Goal: Task Accomplishment & Management: Manage account settings

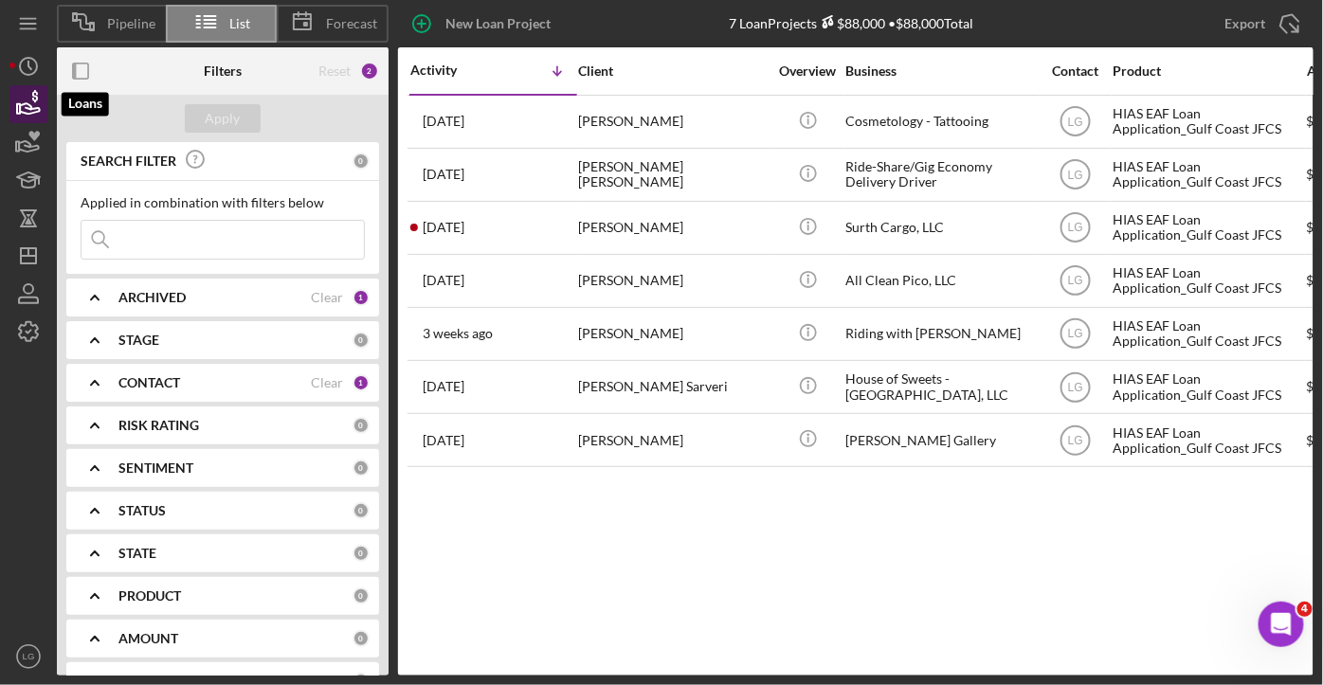
click at [33, 106] on icon "button" at bounding box center [28, 104] width 47 height 47
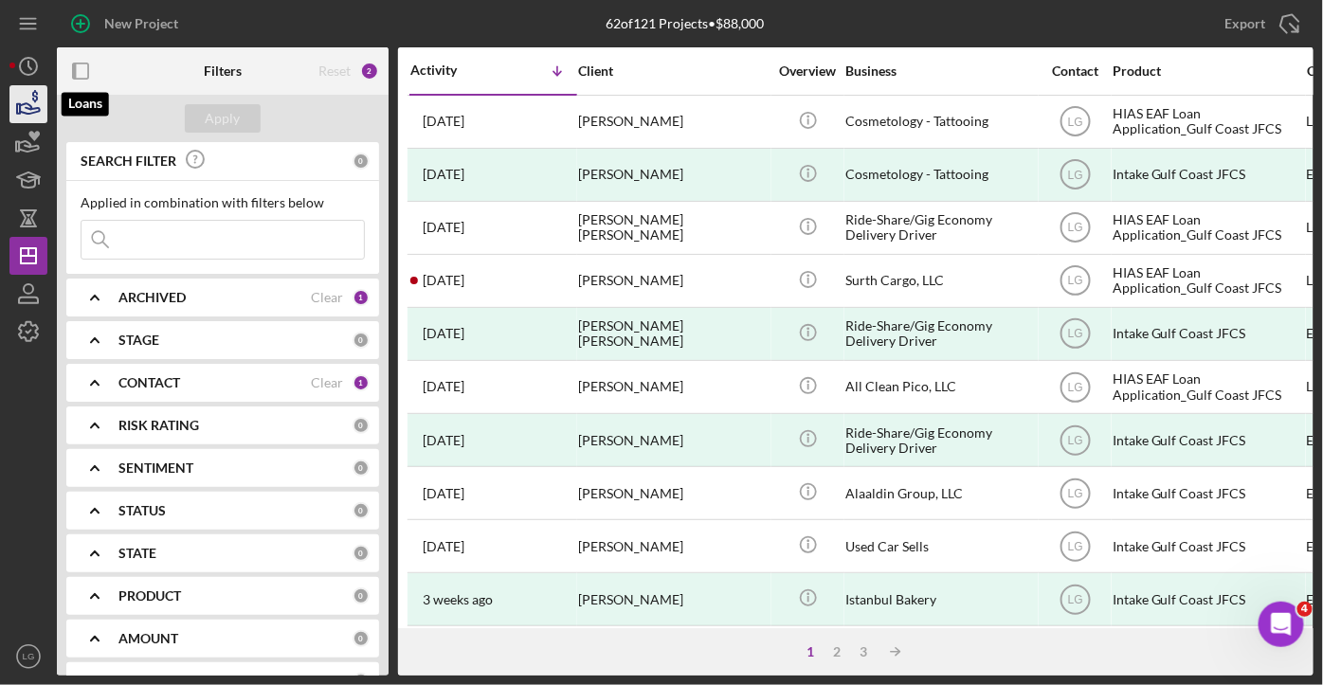
click at [21, 106] on icon "button" at bounding box center [28, 104] width 47 height 47
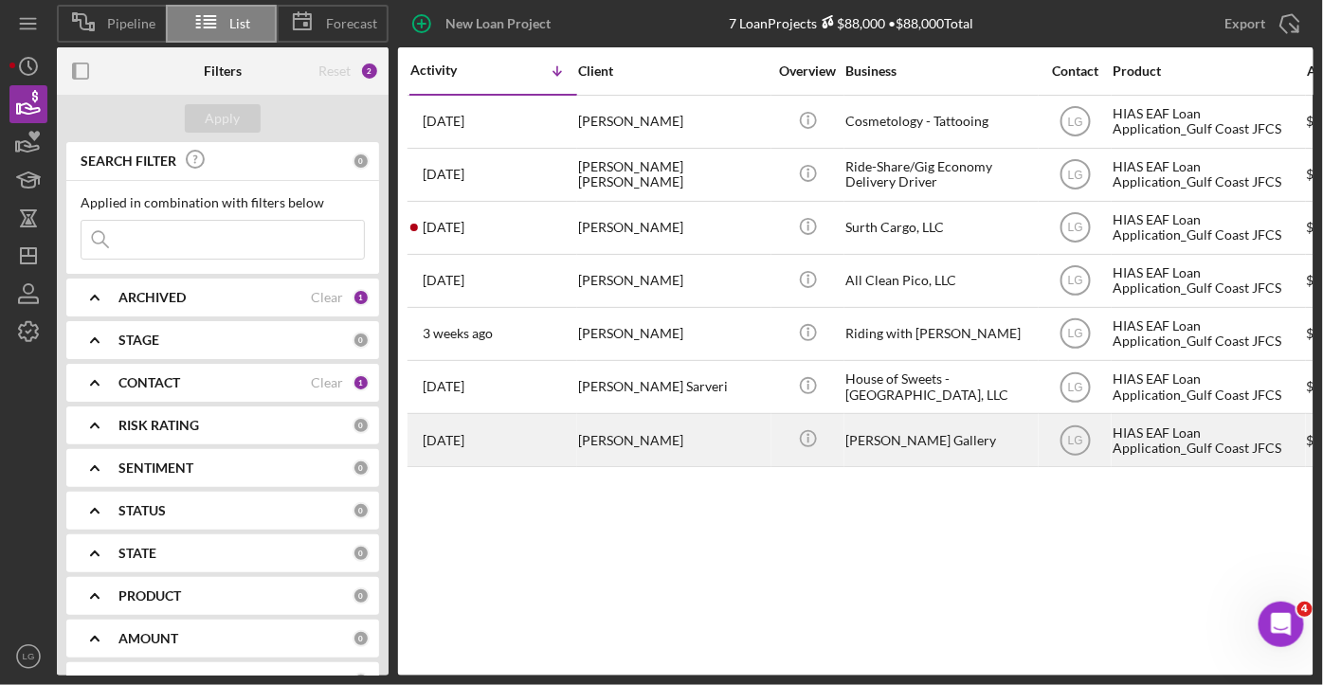
click at [657, 428] on div "[PERSON_NAME]" at bounding box center [672, 440] width 189 height 50
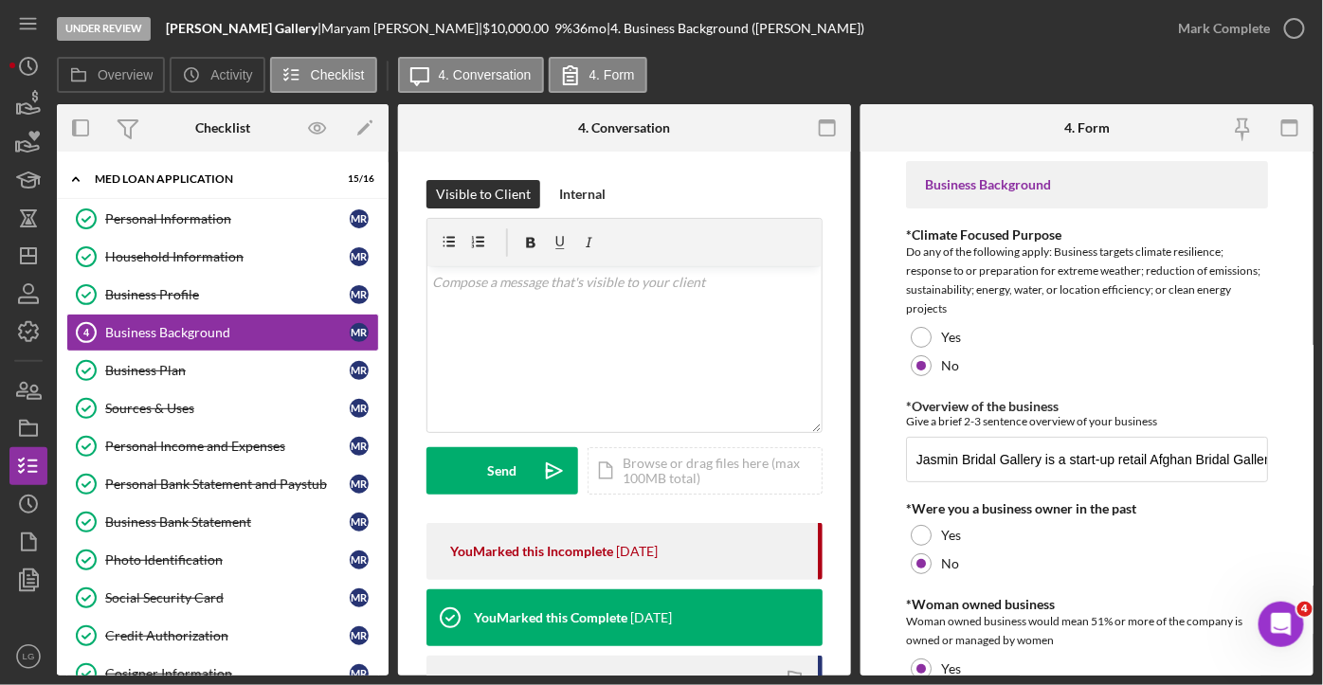
click at [852, 530] on div "Overview Internal Workflow Stage Under Review Icon/Dropdown Arrow Archive (can …" at bounding box center [685, 389] width 1256 height 571
click at [992, 456] on input "Jasmin Bridal Gallery is a start-up retail Afghan Bridal Gallery located in [GE…" at bounding box center [1087, 459] width 362 height 45
click at [279, 320] on link "Business Background 4 Business Background M R" at bounding box center [222, 333] width 313 height 38
drag, startPoint x: 916, startPoint y: 459, endPoint x: 1321, endPoint y: 486, distance: 405.5
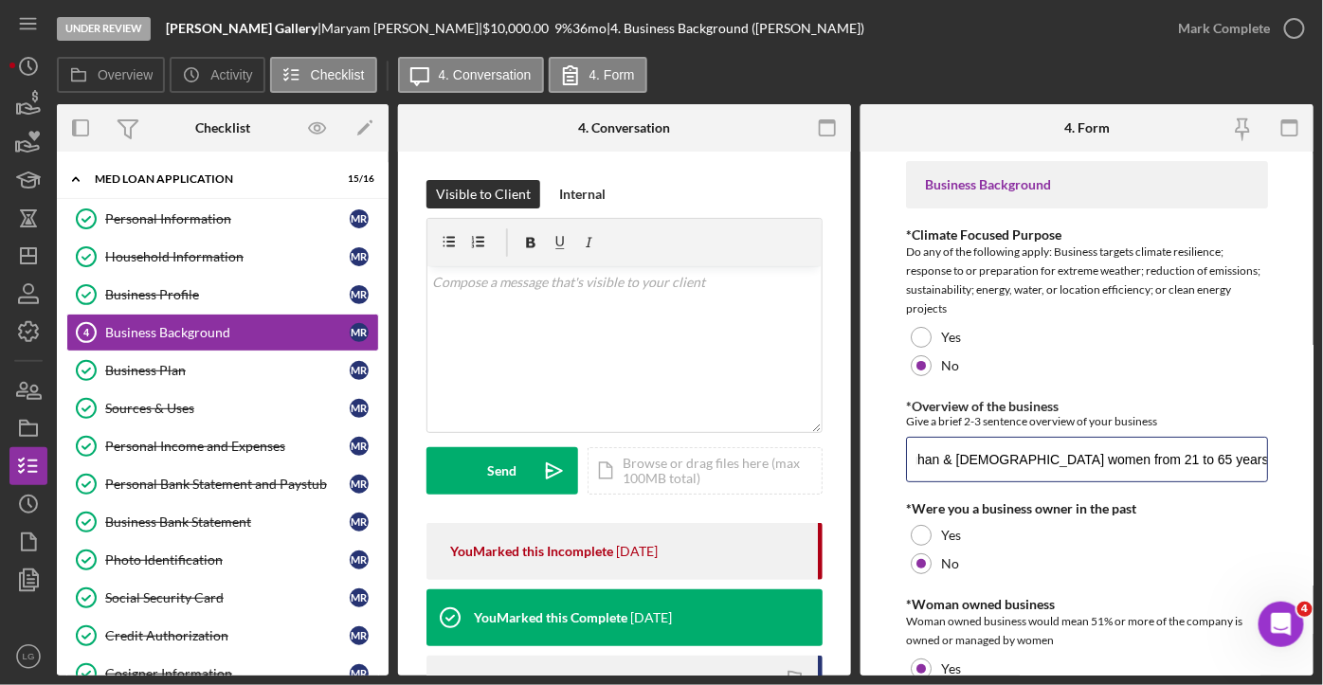
click at [1321, 486] on div "Under Review [PERSON_NAME] Gallery | [PERSON_NAME] | $10,000.00 9 % 36 mo | 4. …" at bounding box center [661, 342] width 1323 height 685
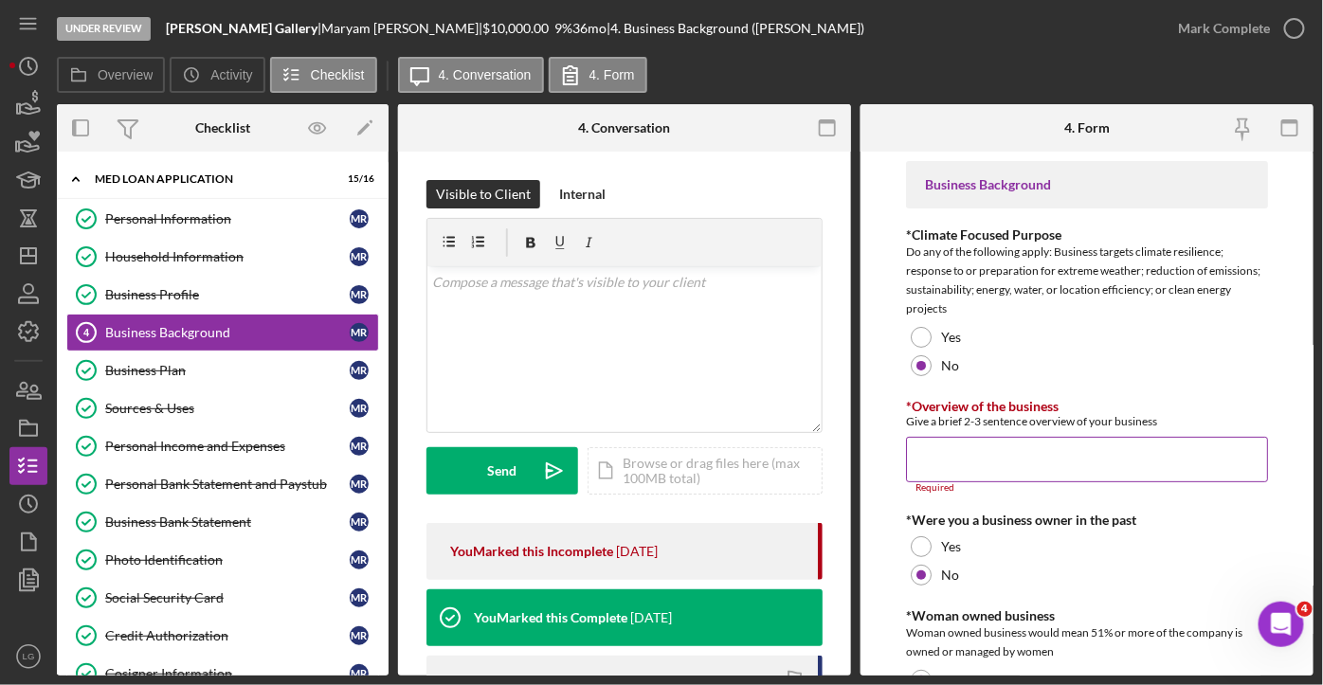
click at [927, 464] on input "*Overview of the business" at bounding box center [1087, 459] width 362 height 45
paste input "Jasmin Bridal Gallery is a start-up retail Afghan Bridal Gallery located in [GE…"
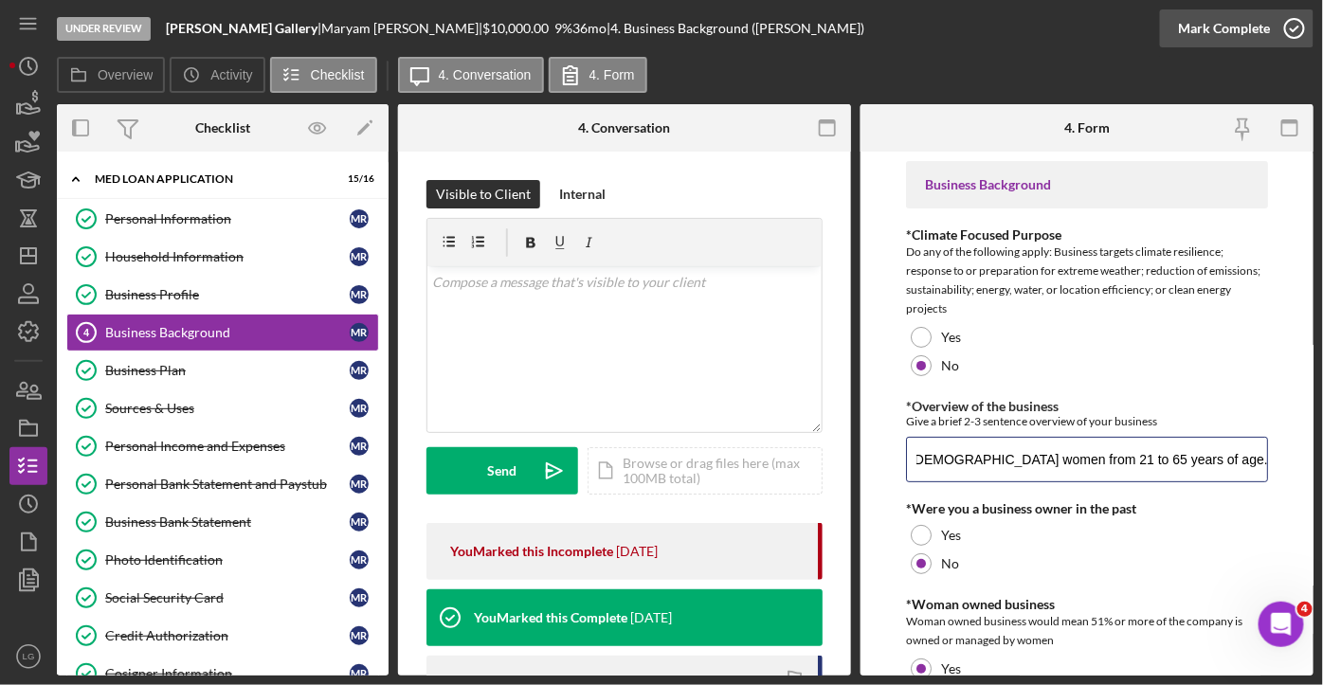
type input "Jasmin Bridal Gallery is a start-up retail Afghan Bridal Gallery located in [GE…"
click at [1288, 30] on icon "button" at bounding box center [1293, 28] width 47 height 47
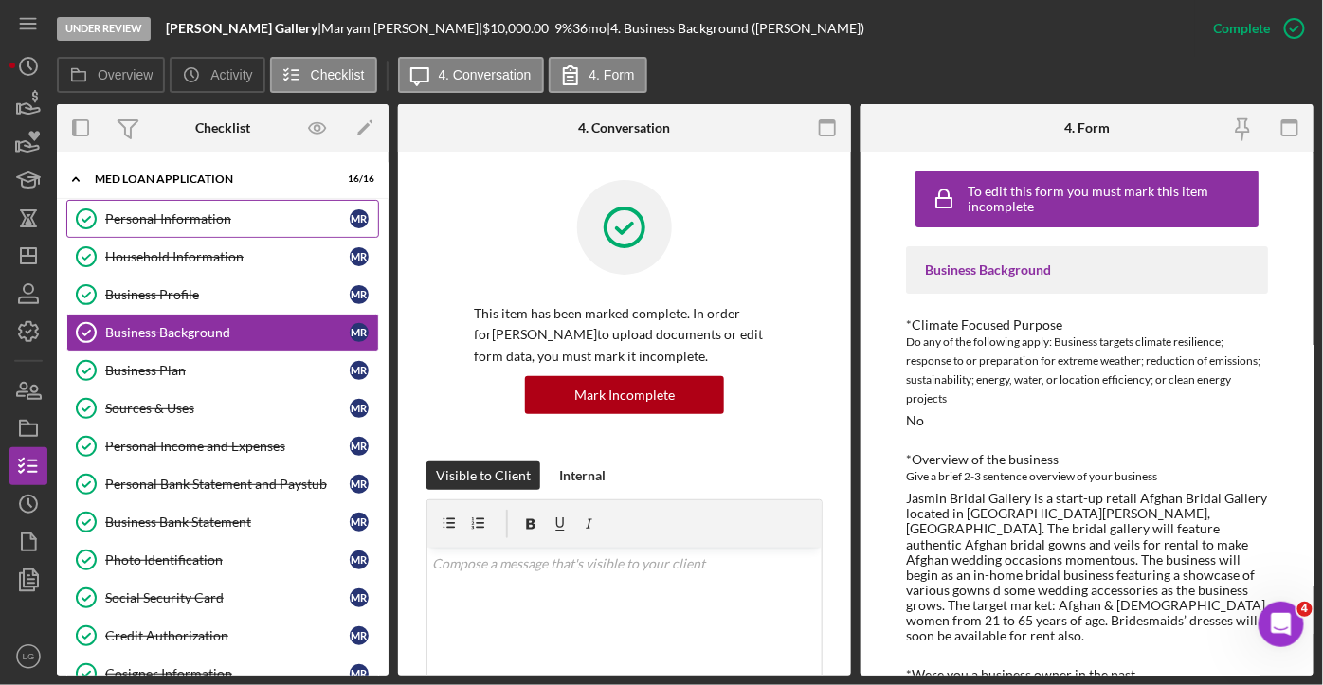
click at [185, 218] on div "Personal Information" at bounding box center [227, 218] width 244 height 15
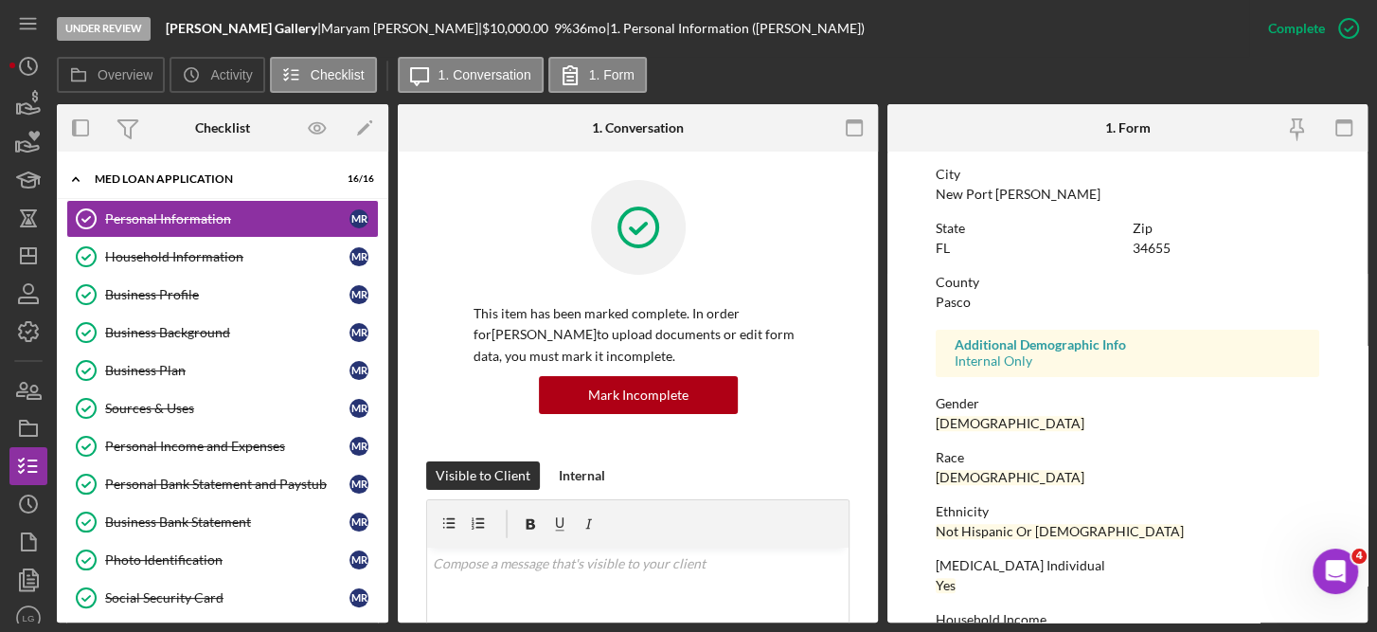
scroll to position [412, 0]
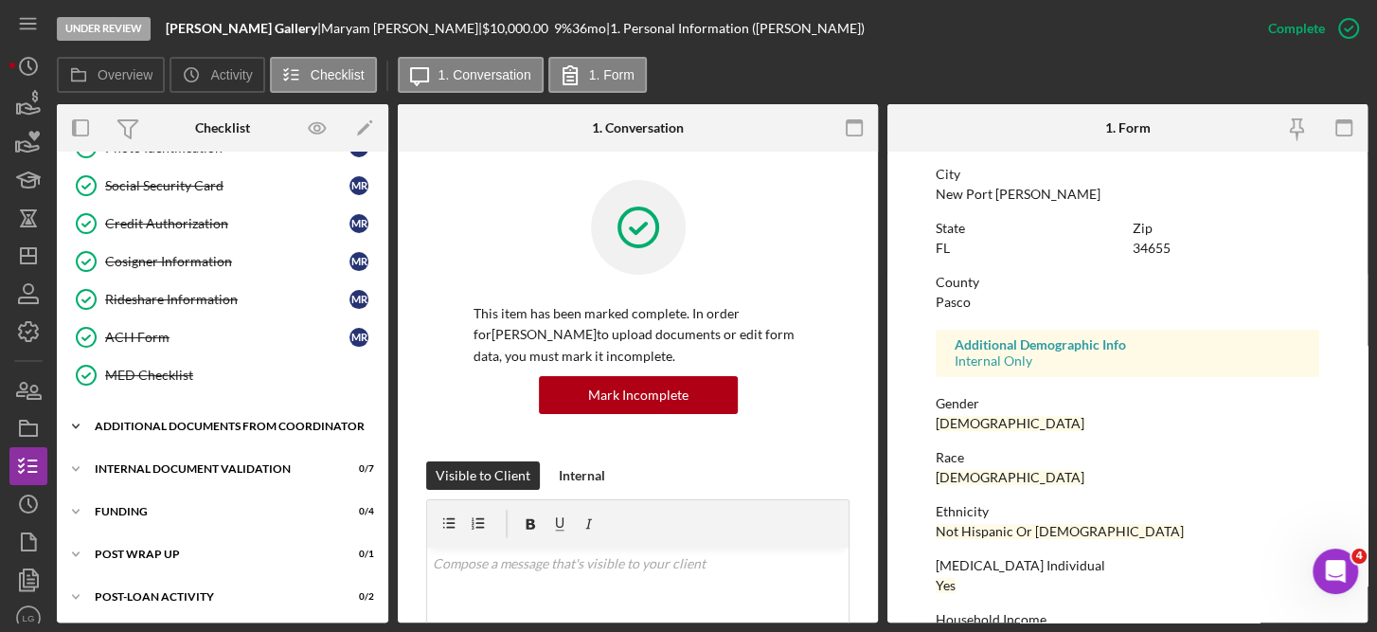
click at [214, 421] on div "Additional Documents from Coordinator" at bounding box center [230, 426] width 270 height 11
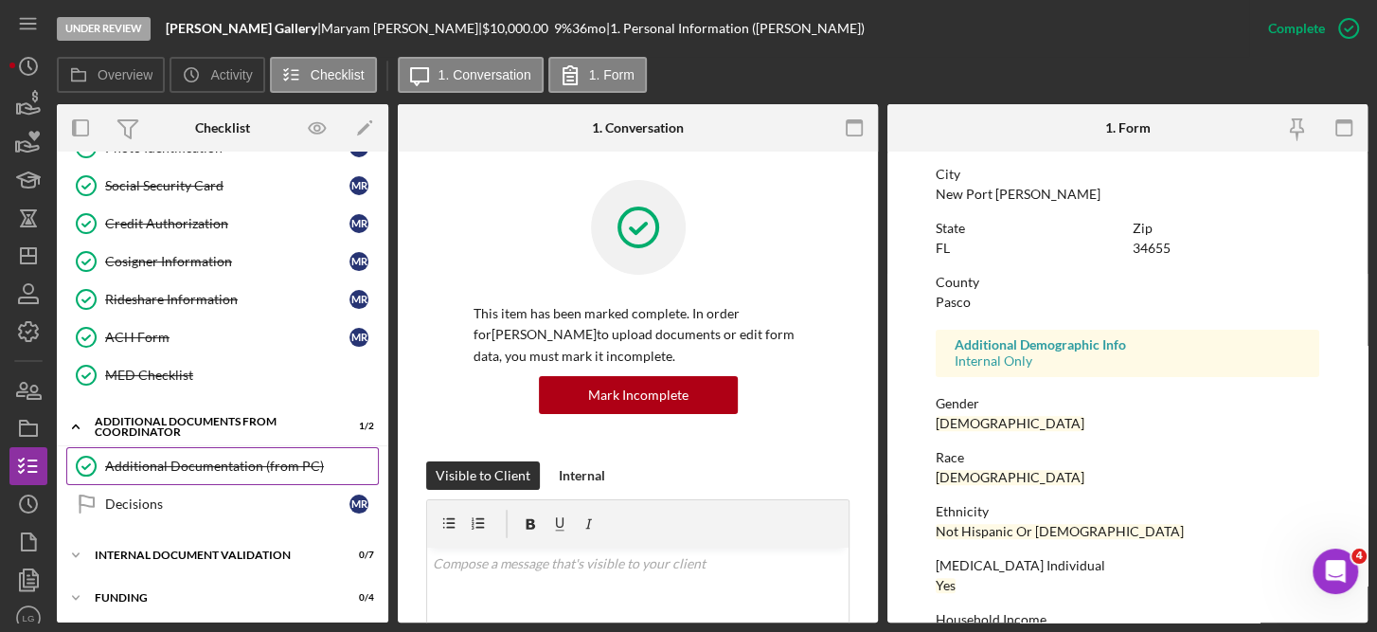
drag, startPoint x: 188, startPoint y: 412, endPoint x: 150, endPoint y: 456, distance: 57.8
click at [150, 456] on div "Icon/Expander Additional Documents from Coordinator 1 / 2 Additional Documentat…" at bounding box center [223, 470] width 332 height 124
click at [150, 459] on div "Additional Documentation (from PC)" at bounding box center [241, 466] width 273 height 15
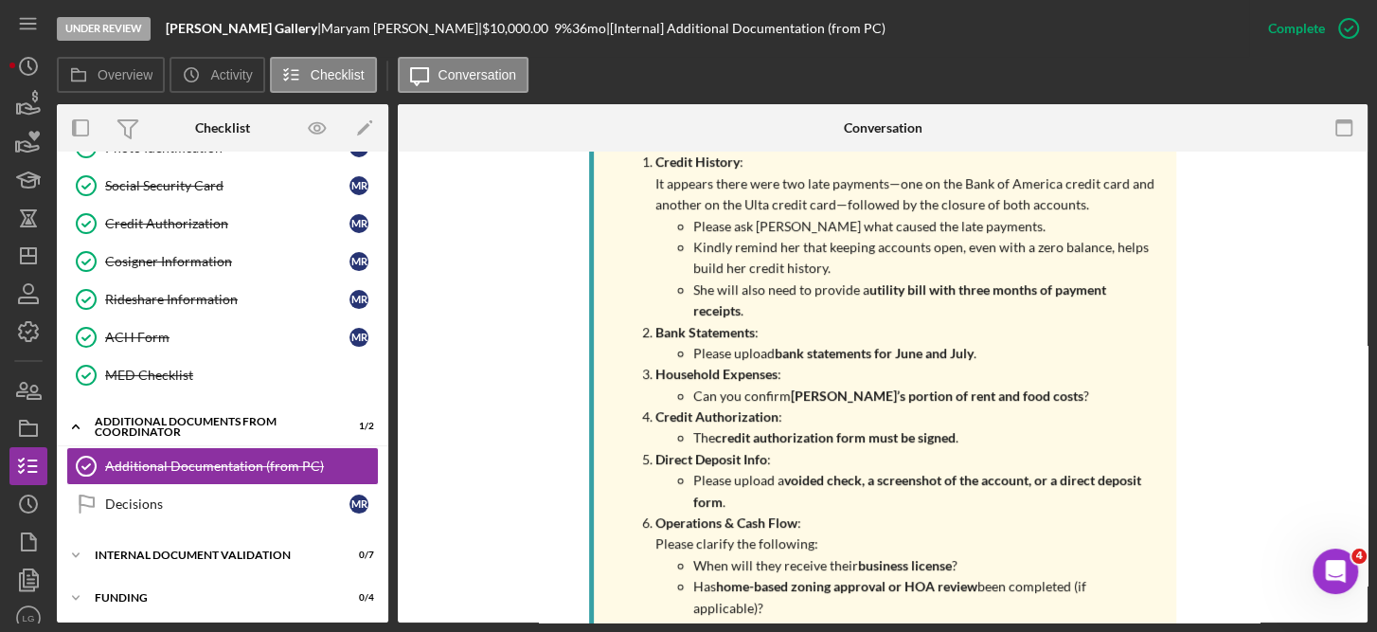
scroll to position [1708, 0]
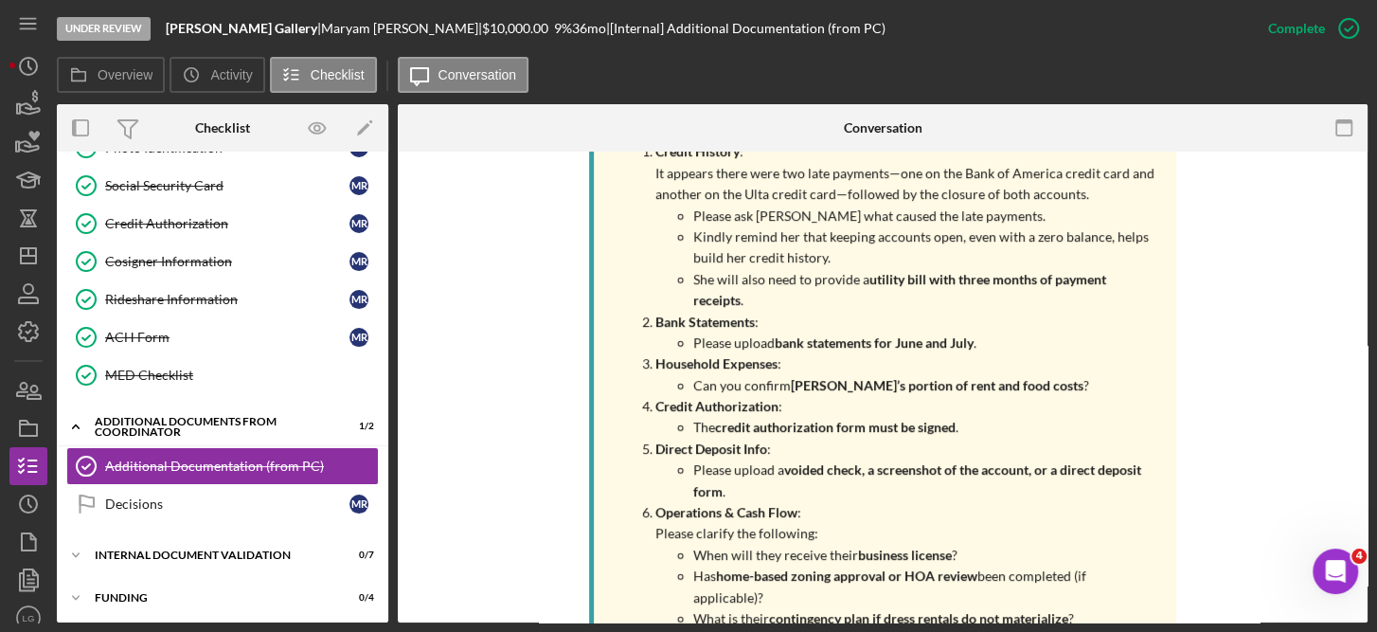
click at [1322, 243] on div "This item has been marked complete. In order for undefined undefined to upload …" at bounding box center [883, 116] width 970 height 3346
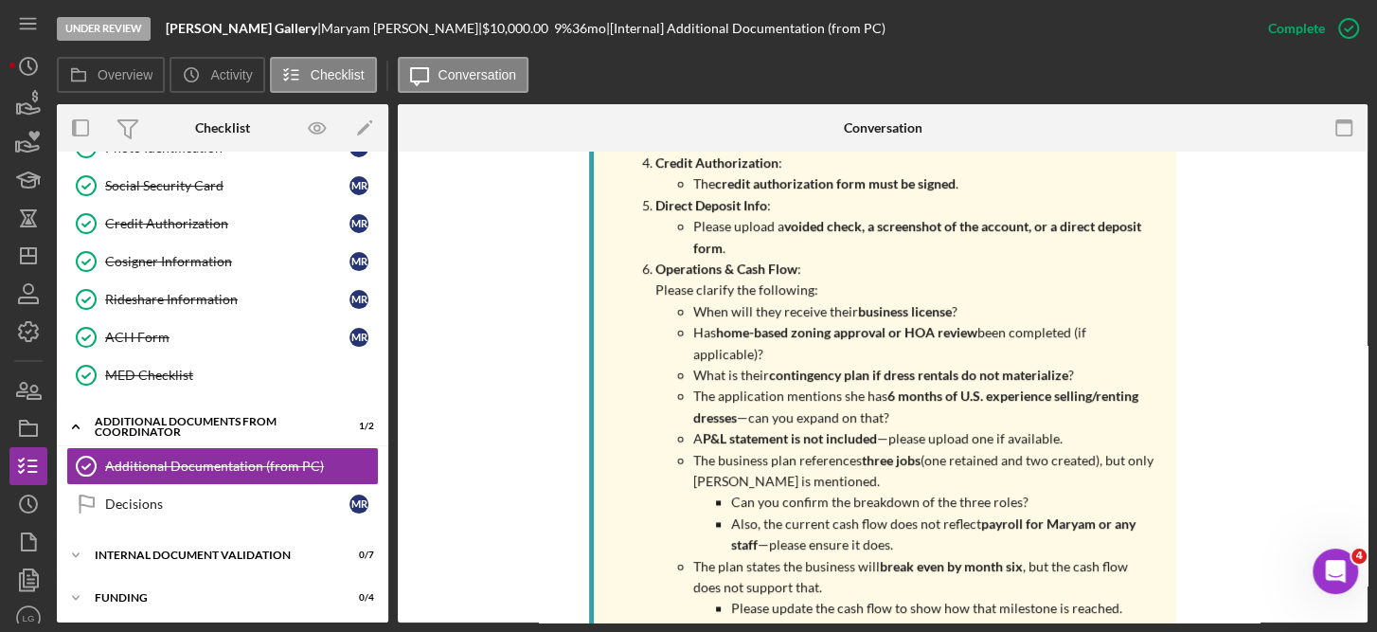
scroll to position [1955, 0]
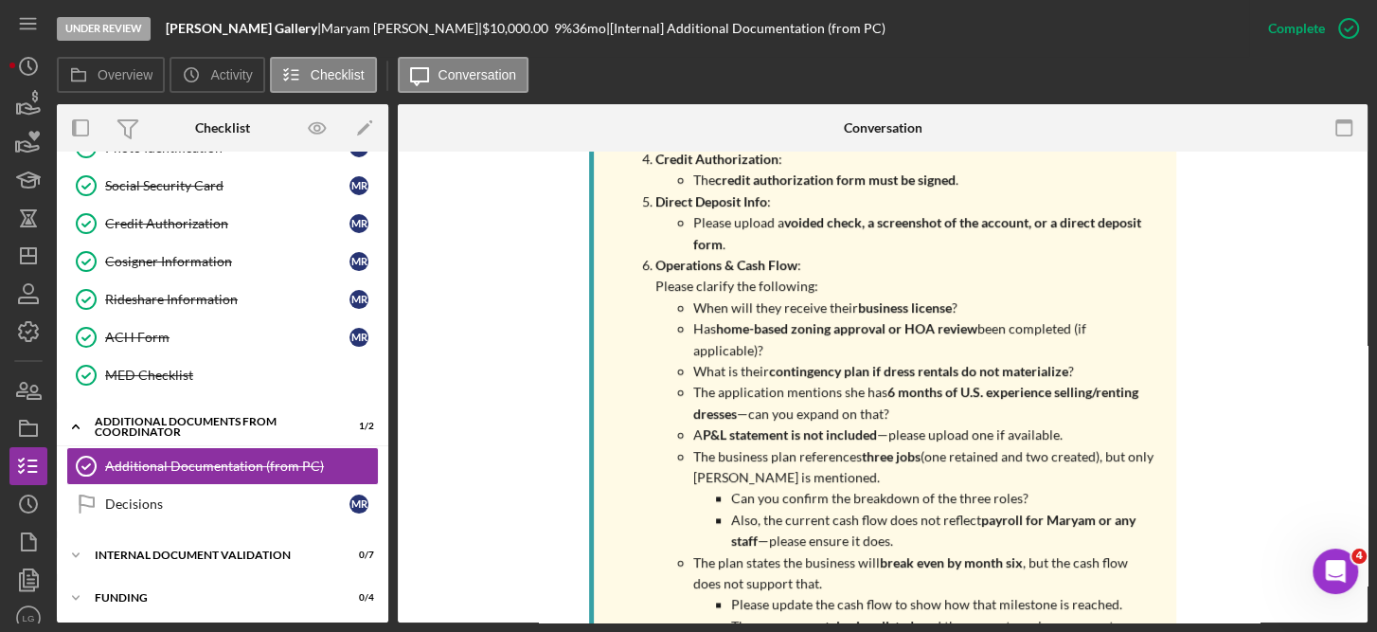
click at [1301, 405] on div "You Marked this Complete [DATE] You Marked this Incomplete [DATE] You Marked th…" at bounding box center [882, 171] width 913 height 2687
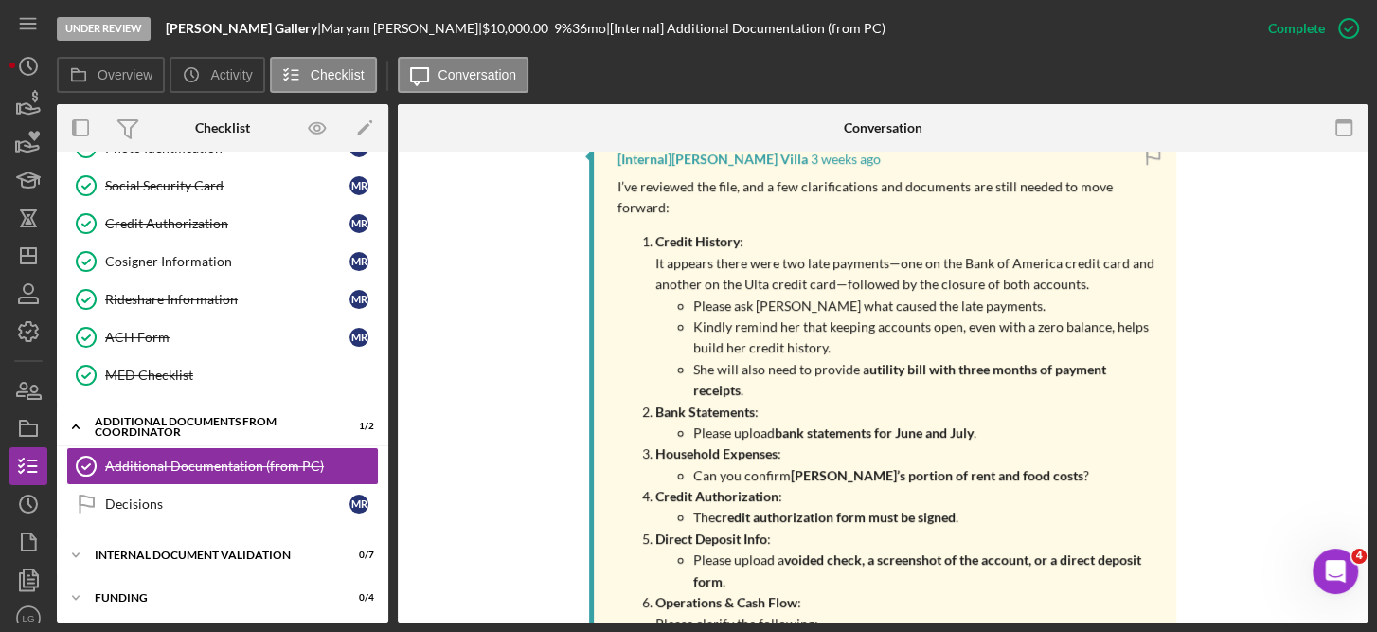
scroll to position [1617, 0]
click at [314, 459] on div "Additional Documentation (from PC)" at bounding box center [241, 466] width 273 height 15
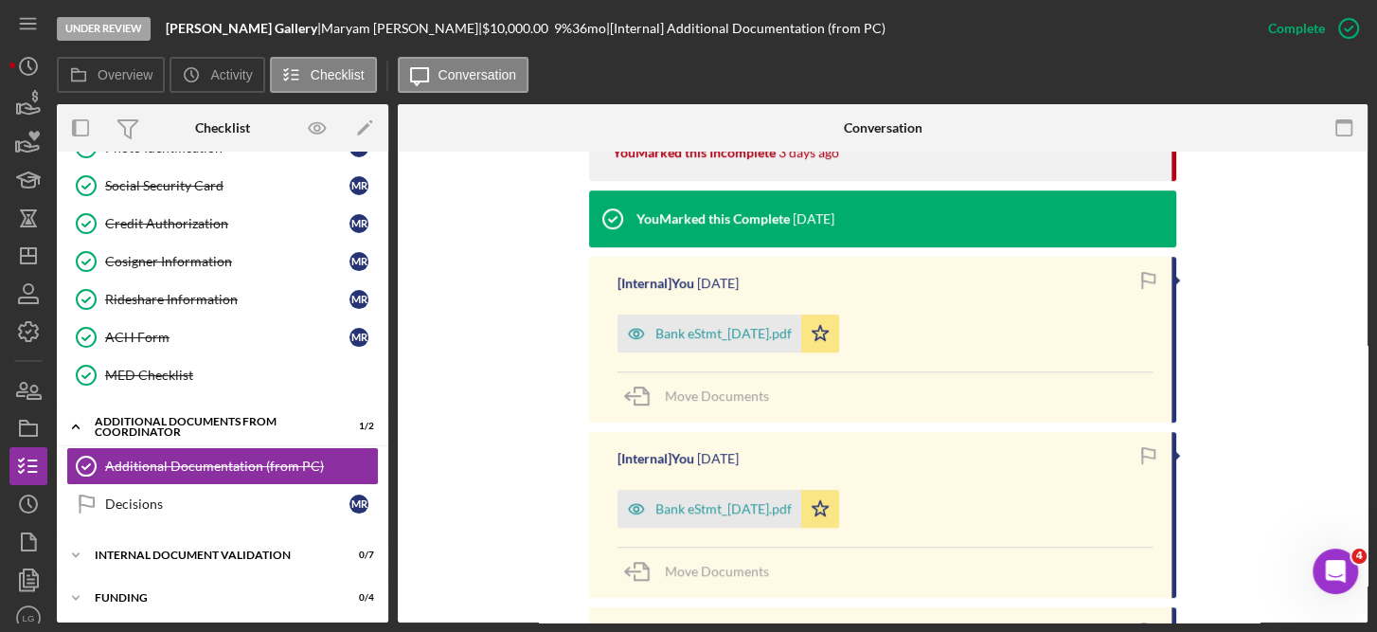
scroll to position [1138, 0]
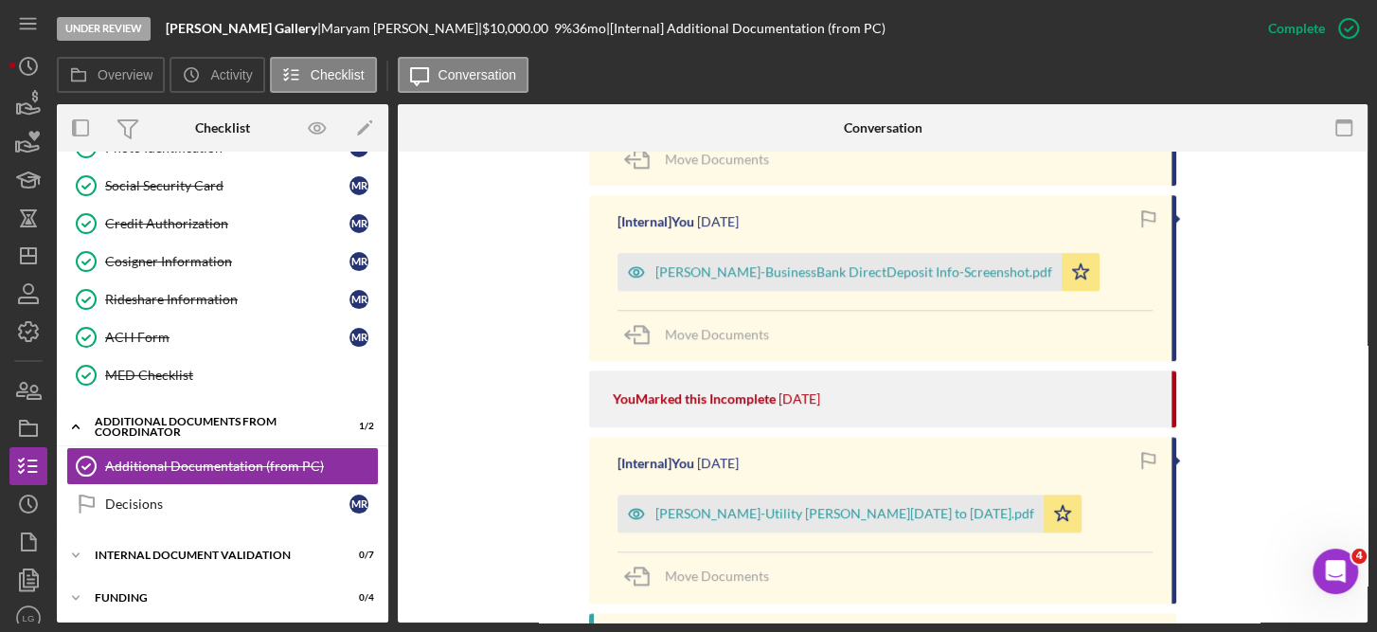
click at [236, 448] on link "Additional Documentation (from PC) Additional Documentation (from PC)" at bounding box center [222, 466] width 313 height 38
click at [150, 330] on div "ACH Form" at bounding box center [227, 337] width 244 height 15
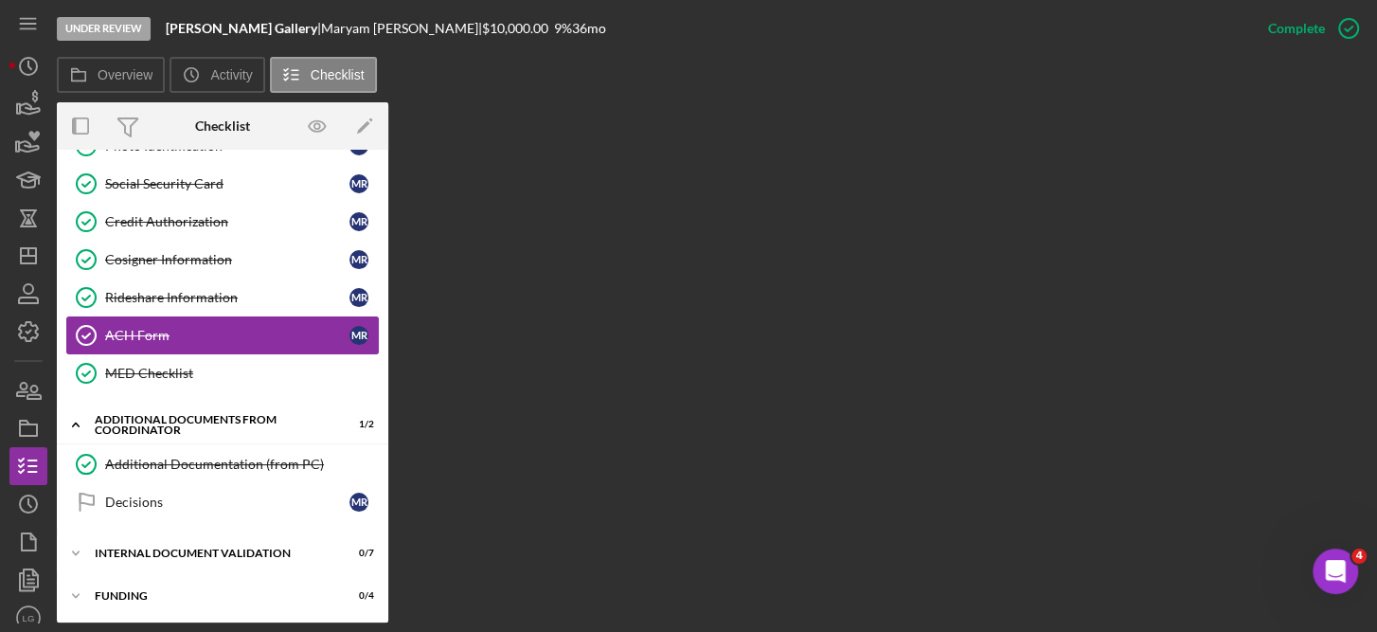
click at [150, 328] on div "ACH Form" at bounding box center [227, 335] width 244 height 15
click at [164, 419] on div "Additional Documents from Coordinator" at bounding box center [230, 424] width 270 height 11
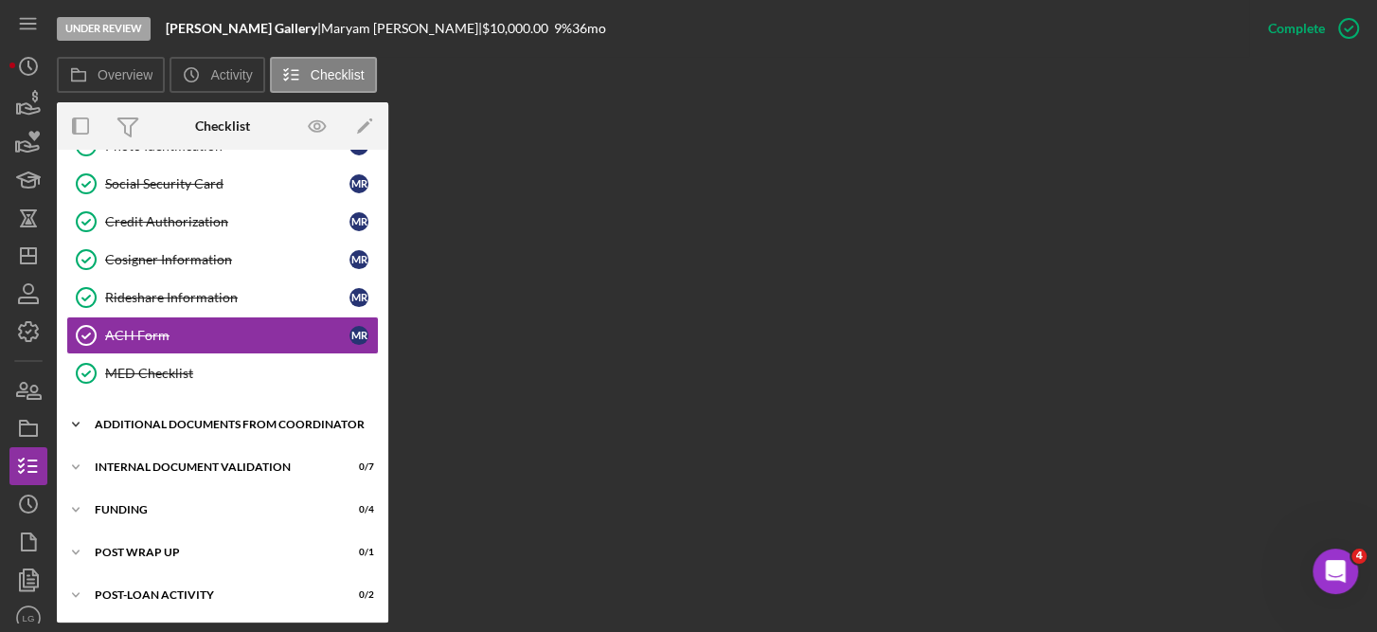
click at [139, 419] on div "Additional Documents from Coordinator" at bounding box center [230, 424] width 270 height 11
click at [157, 419] on div "Additional Documents from Coordinator" at bounding box center [230, 424] width 270 height 11
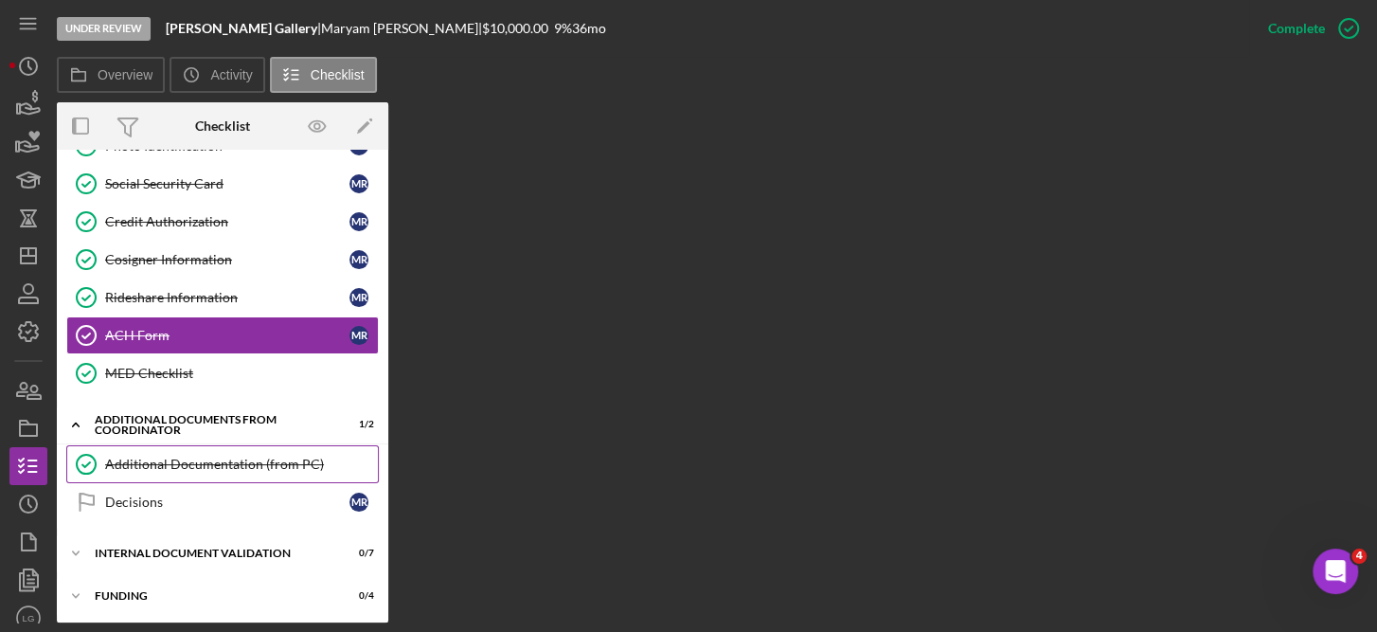
click at [184, 457] on div "Additional Documentation (from PC)" at bounding box center [241, 464] width 273 height 15
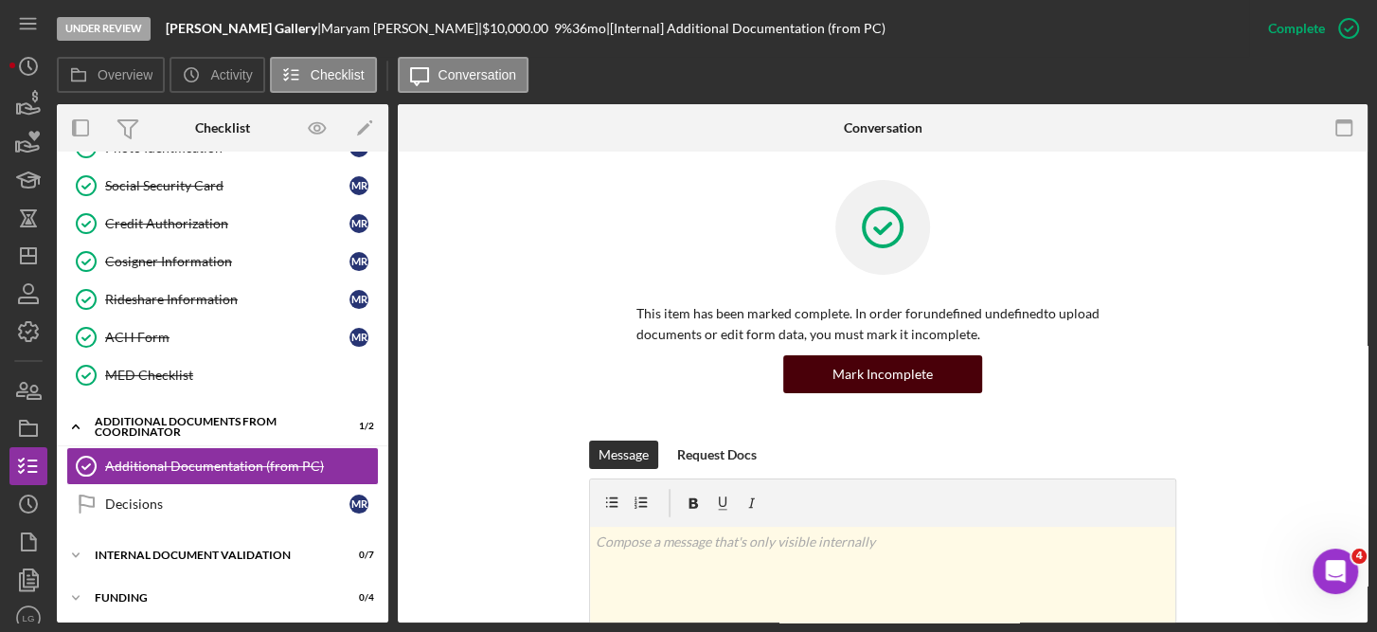
click at [889, 371] on div "Mark Incomplete" at bounding box center [883, 374] width 100 height 38
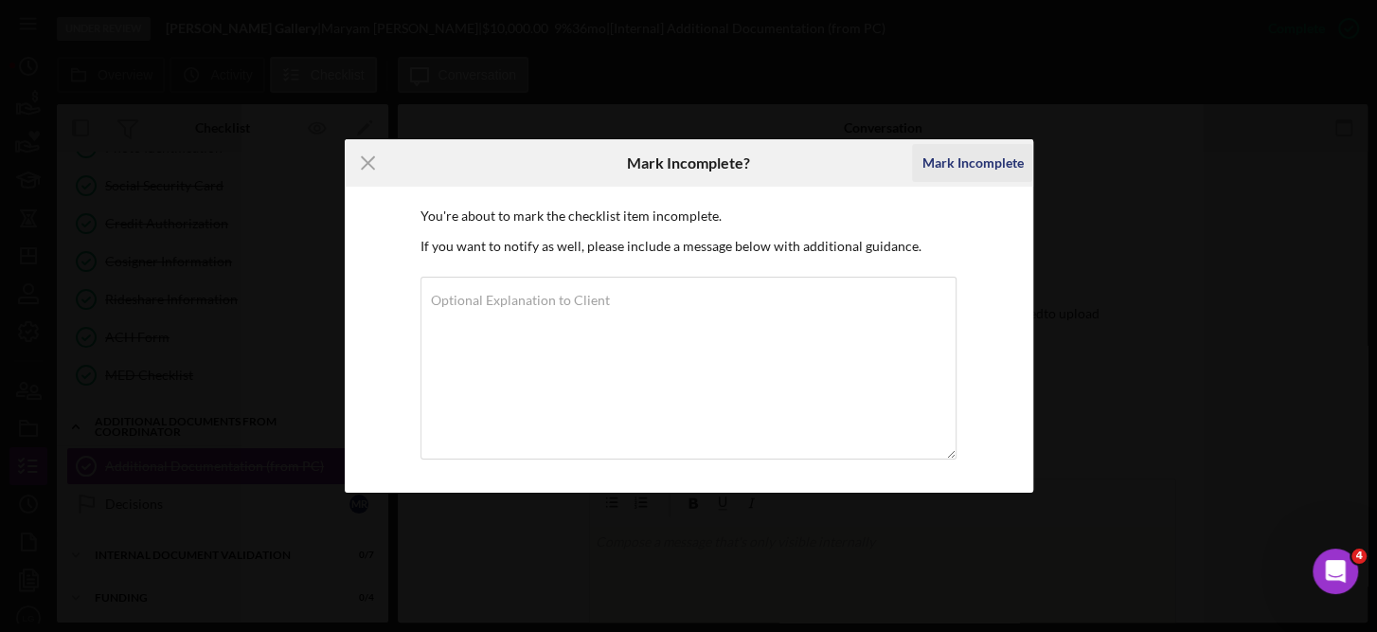
click at [989, 159] on div "Mark Incomplete" at bounding box center [972, 163] width 101 height 38
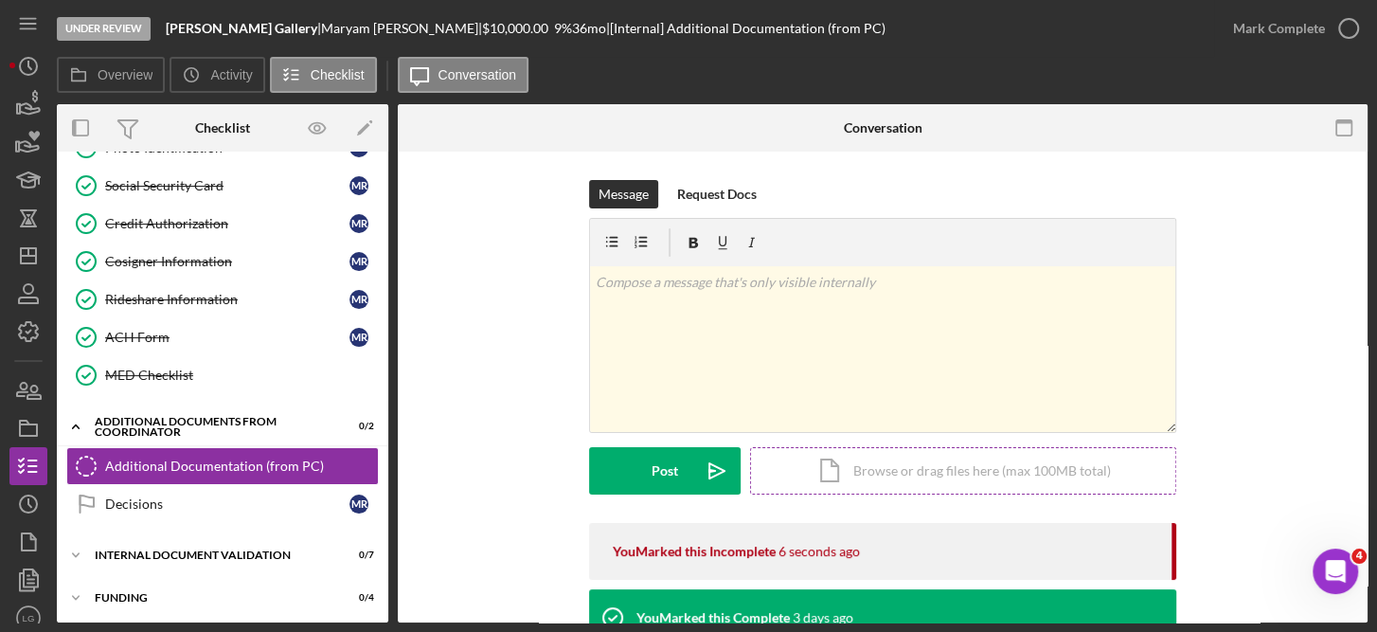
click at [909, 466] on div "Icon/Document Browse or drag files here (max 100MB total) Tap to choose files o…" at bounding box center [963, 470] width 426 height 47
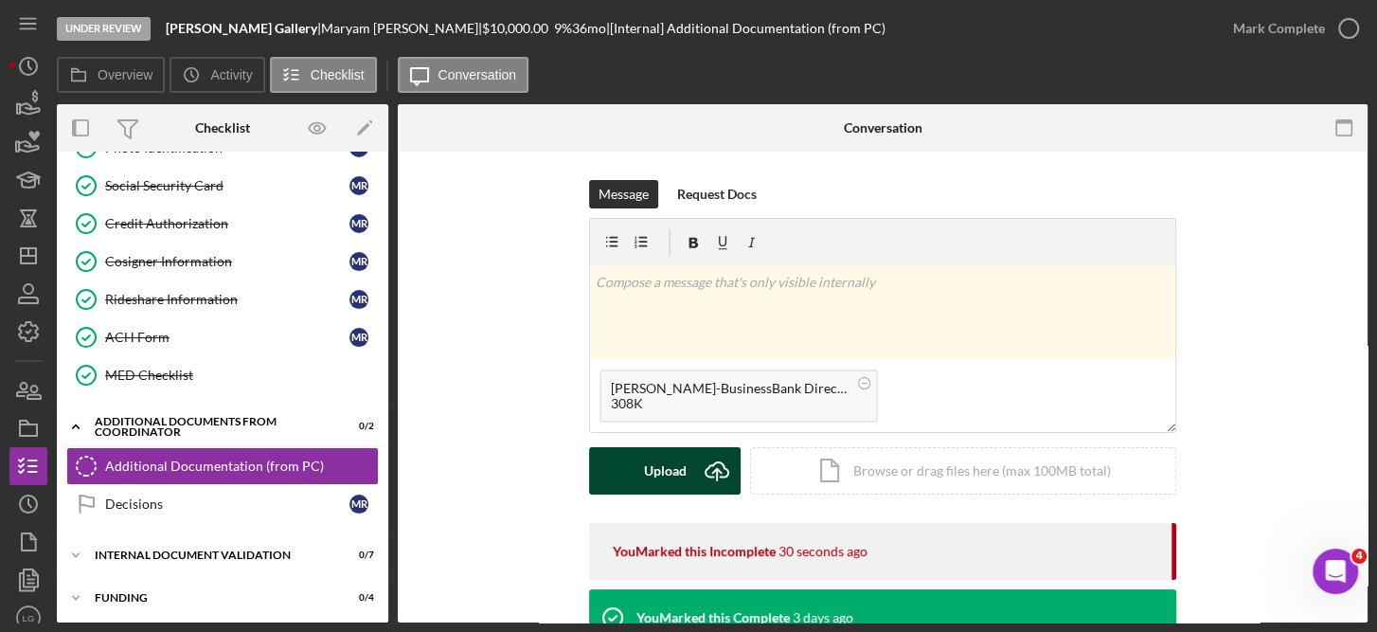
click at [679, 468] on div "Upload" at bounding box center [665, 470] width 43 height 47
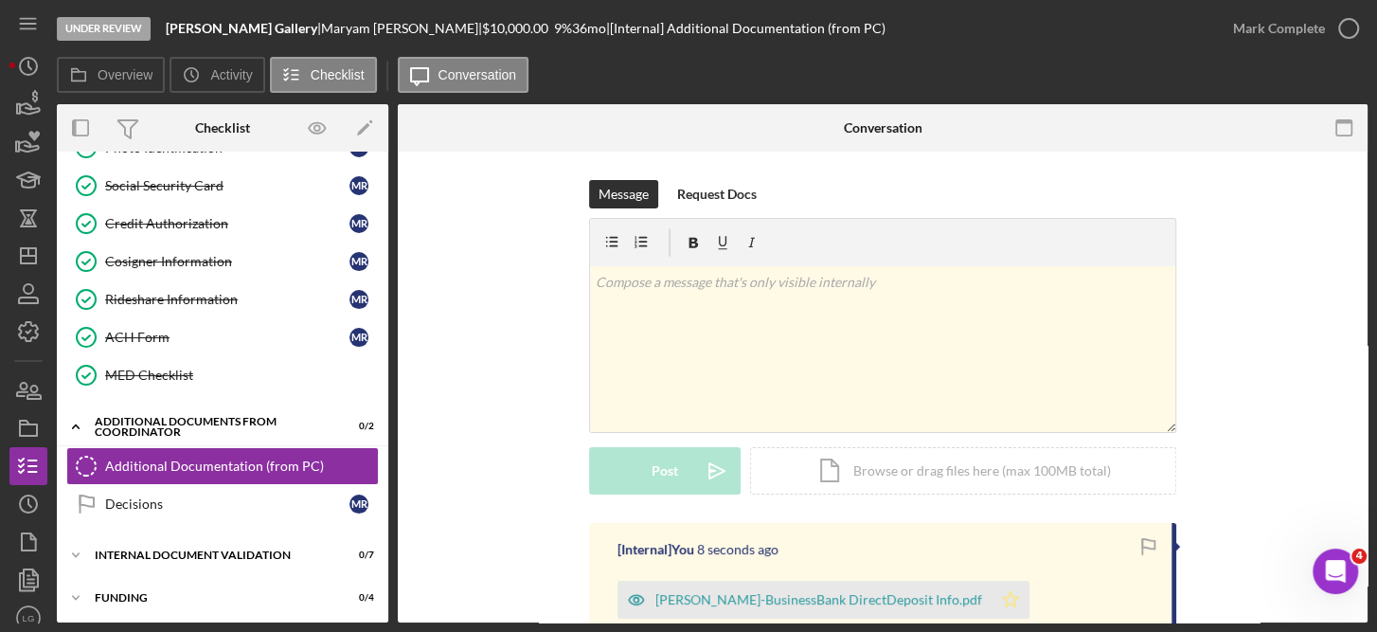
click at [1003, 601] on polygon "button" at bounding box center [1011, 598] width 16 height 15
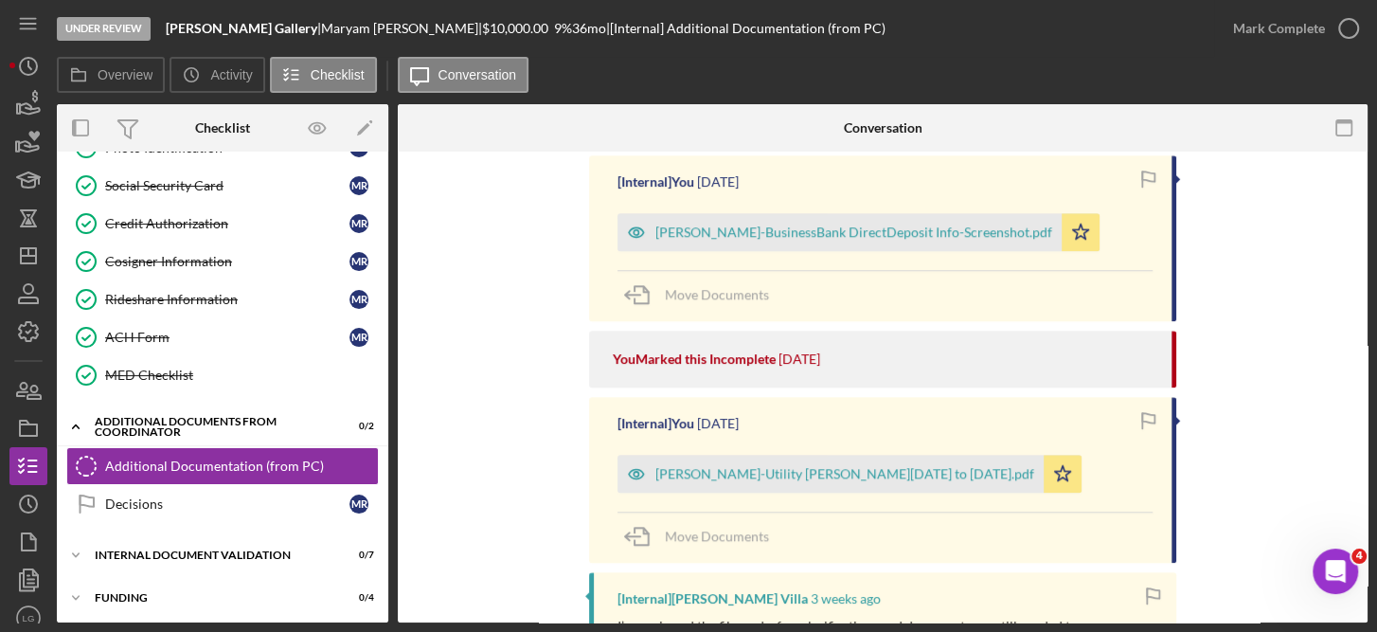
scroll to position [1163, 0]
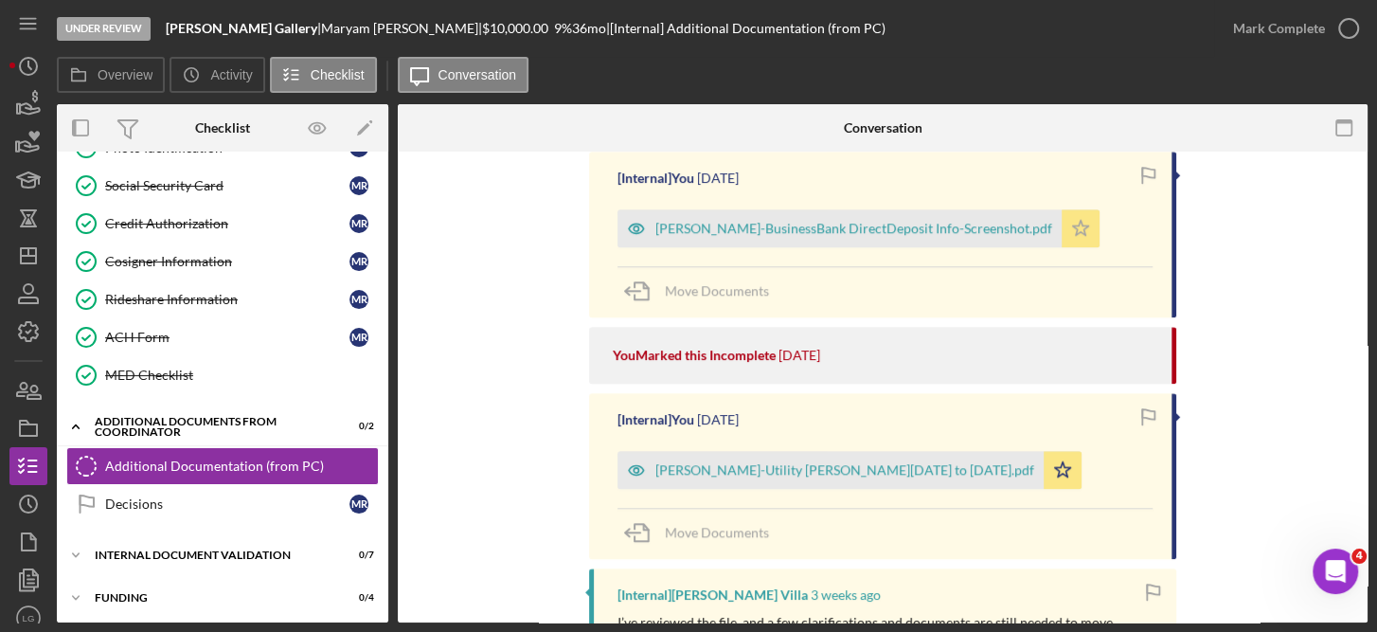
click at [1076, 233] on icon "Icon/Star" at bounding box center [1081, 228] width 38 height 38
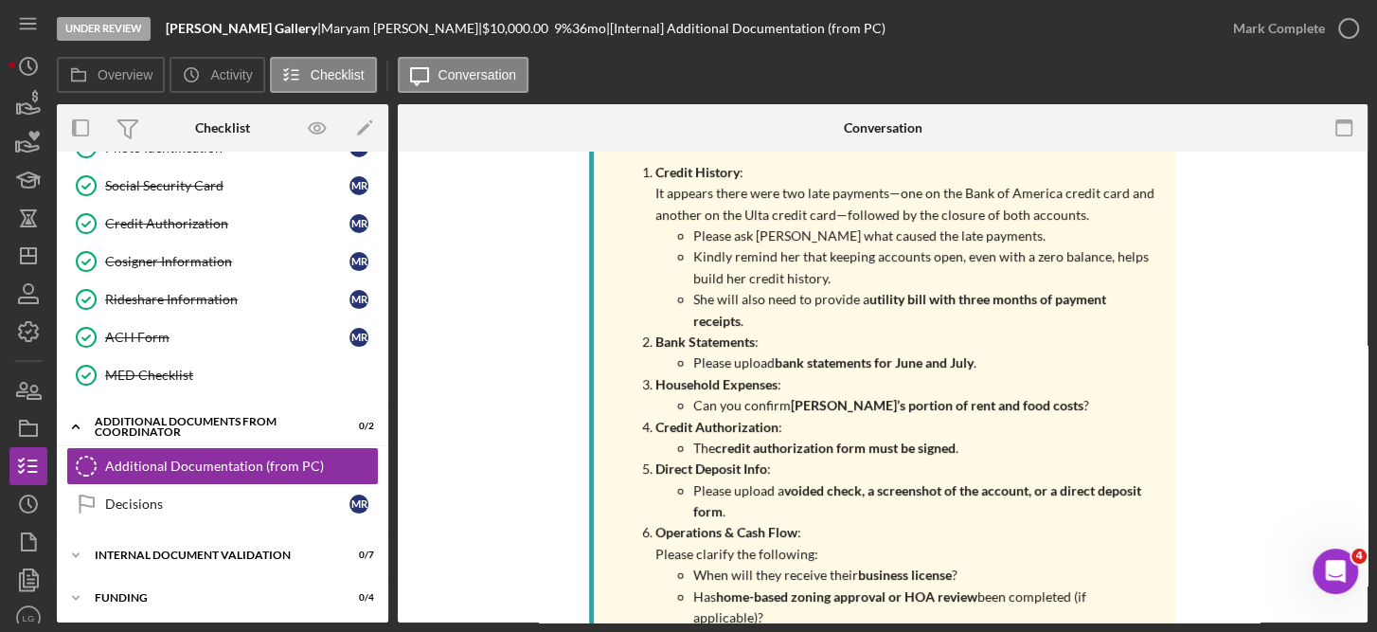
scroll to position [1673, 0]
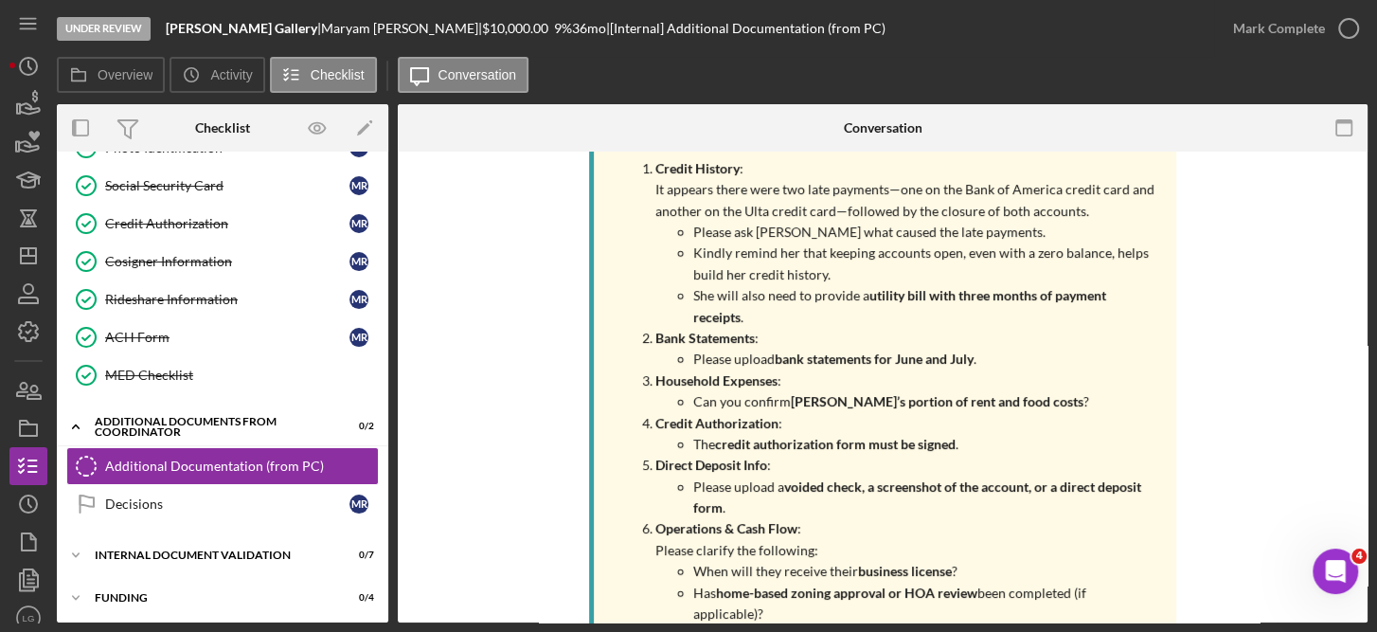
click at [1322, 196] on div "Message Request Docs v Color teal Color pink Remove color Add row above Add row…" at bounding box center [883, 142] width 970 height 3328
